Goal: Find specific page/section: Find specific page/section

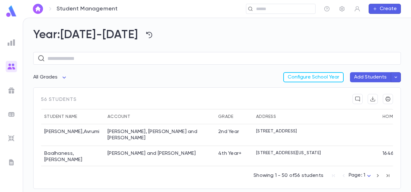
click at [12, 10] on img at bounding box center [11, 11] width 13 height 12
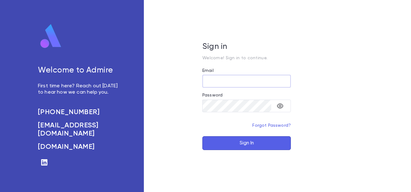
type input "**********"
click at [245, 144] on button "Sign In" at bounding box center [246, 144] width 88 height 14
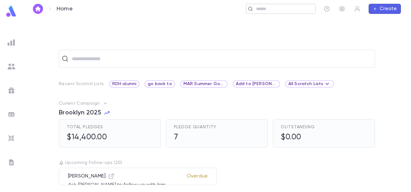
click at [269, 10] on input "text" at bounding box center [283, 9] width 58 height 6
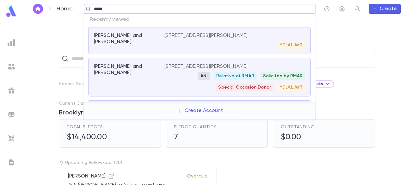
type input "******"
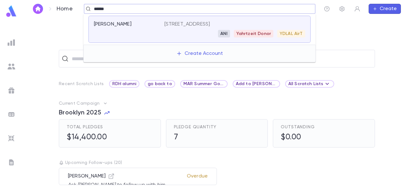
click at [146, 29] on div "Balsam, Michal" at bounding box center [129, 29] width 70 height 16
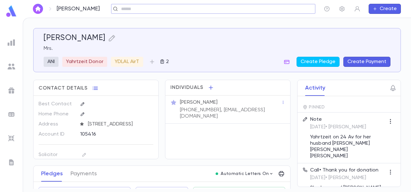
scroll to position [26, 0]
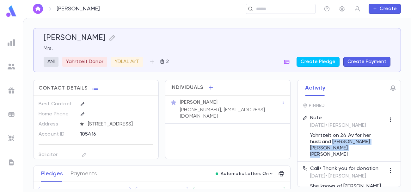
drag, startPoint x: 333, startPoint y: 150, endPoint x: 344, endPoint y: 155, distance: 12.6
click at [344, 155] on p "Yahrtzeit on 24 Av for her husband Daniel Yitzchak Ben Yosef Balsam" at bounding box center [347, 145] width 75 height 25
copy p "Daniel Yitzchak Ben Yosef Balsam"
click at [57, 37] on h5 "Balsam, Michal" at bounding box center [75, 37] width 62 height 9
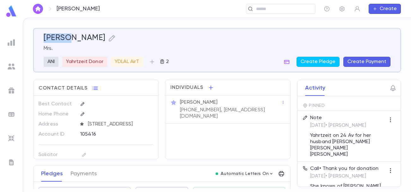
copy h5 "Balsam"
click at [197, 102] on p "Mrs. Michal Balsam" at bounding box center [199, 103] width 38 height 6
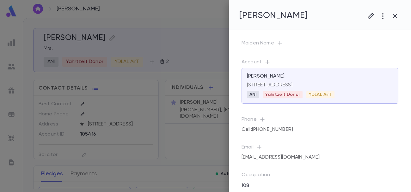
click at [272, 16] on h4 "Mrs. Michal Balsam" at bounding box center [273, 15] width 69 height 11
